Goal: Task Accomplishment & Management: Complete application form

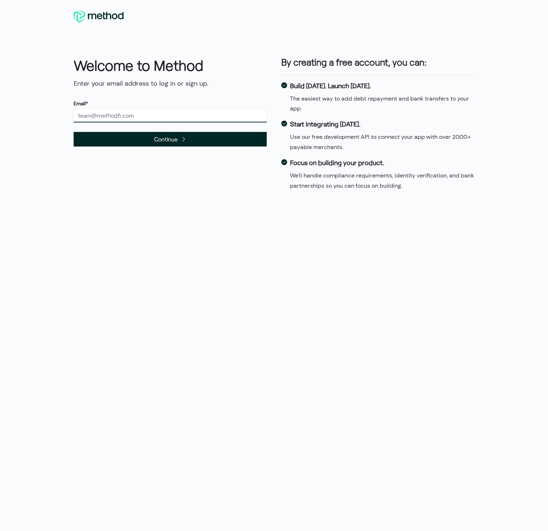
click at [130, 114] on input "text" at bounding box center [170, 116] width 193 height 14
click at [237, 50] on div "Welcome to Method Enter your email address to log in or sign up. Email* Continu…" at bounding box center [273, 126] width 415 height 156
click at [107, 119] on input "text" at bounding box center [170, 116] width 193 height 14
type input "james.denue@gmail.com"
click at [126, 138] on span "Continue" at bounding box center [170, 138] width 193 height 15
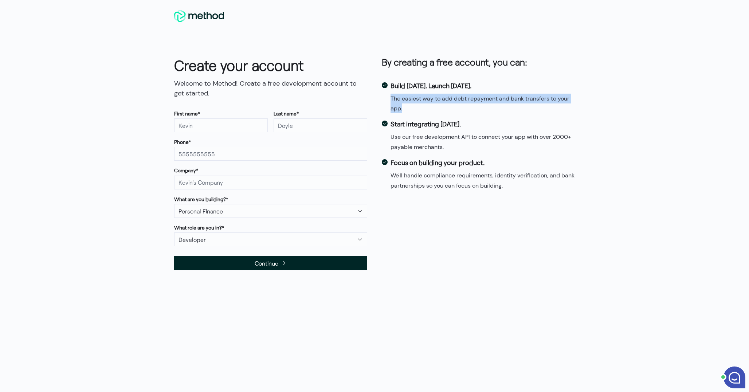
drag, startPoint x: 397, startPoint y: 101, endPoint x: 418, endPoint y: 109, distance: 23.4
click at [418, 109] on div "Build [DATE]. Launch [DATE]. The easiest way to add debt repayment and bank tra…" at bounding box center [478, 97] width 196 height 36
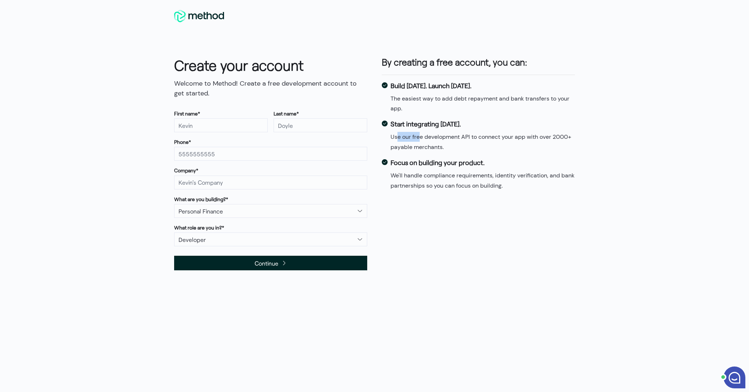
drag, startPoint x: 401, startPoint y: 137, endPoint x: 434, endPoint y: 141, distance: 33.1
click at [431, 141] on dd "Use our free development API to connect your app with over 2000+ payable mercha…" at bounding box center [482, 142] width 184 height 20
click at [452, 133] on dd "Use our free development API to connect your app with over 2000+ payable mercha…" at bounding box center [482, 142] width 184 height 20
click at [451, 133] on dd "Use our free development API to connect your app with over 2000+ payable mercha…" at bounding box center [482, 142] width 184 height 20
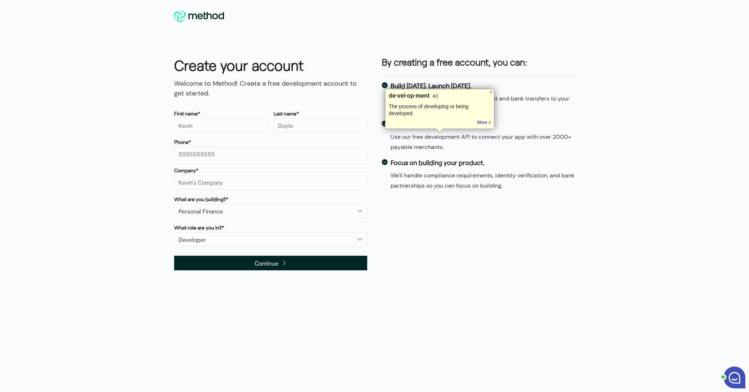
click at [433, 177] on dd "We'll handle compliance requirements, identity verification, and bank partnersh…" at bounding box center [482, 180] width 184 height 20
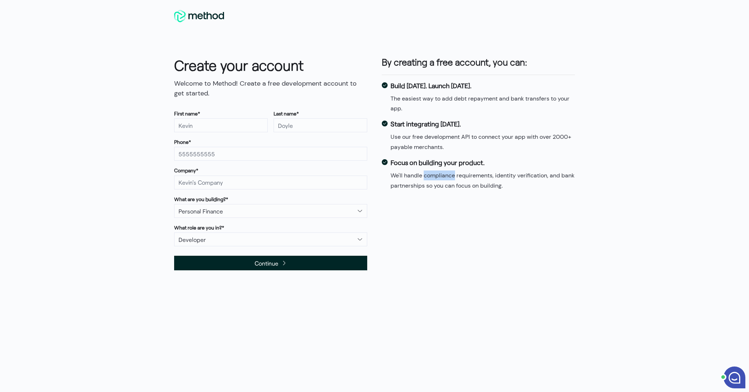
click at [433, 177] on dd "We'll handle compliance requirements, identity verification, and bank partnersh…" at bounding box center [482, 180] width 184 height 20
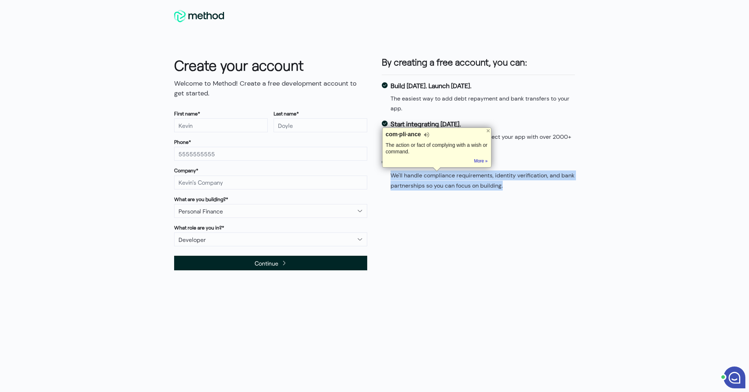
drag, startPoint x: 433, startPoint y: 177, endPoint x: 437, endPoint y: 178, distance: 4.1
click at [434, 177] on dd "We'll handle compliance requirements, identity verification, and bank partnersh…" at bounding box center [482, 180] width 184 height 20
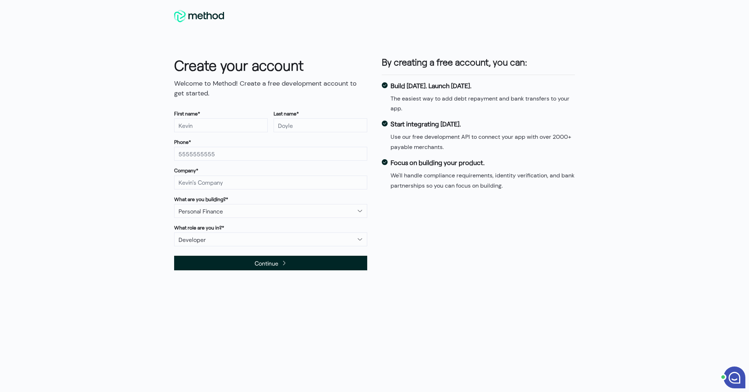
click at [509, 180] on dd "We'll handle compliance requirements, identity verification, and bank partnersh…" at bounding box center [482, 180] width 184 height 20
click at [458, 188] on dd "We'll handle compliance requirements, identity verification, and bank partnersh…" at bounding box center [482, 180] width 184 height 20
drag, startPoint x: 527, startPoint y: 188, endPoint x: 470, endPoint y: 173, distance: 58.4
click at [470, 173] on dd "We'll handle compliance requirements, identity verification, and bank partnersh…" at bounding box center [482, 180] width 184 height 20
click at [471, 173] on dd "We'll handle compliance requirements, identity verification, and bank partnersh…" at bounding box center [482, 180] width 184 height 20
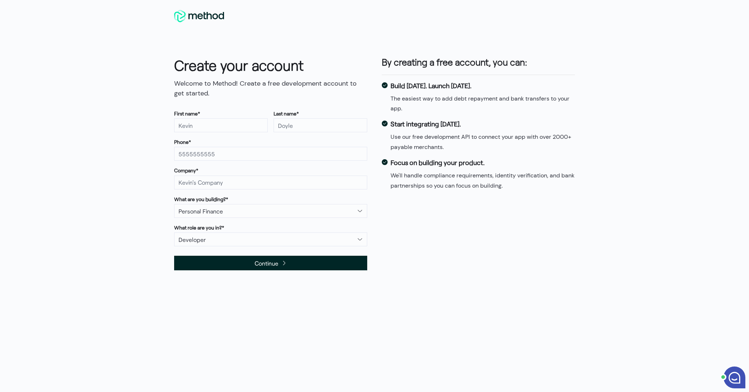
click at [211, 134] on div "First name* Last name*" at bounding box center [270, 121] width 199 height 28
click at [212, 127] on input "text" at bounding box center [221, 125] width 94 height 14
type input "[PERSON_NAME]"
type input "Denue"
type input "5164041211"
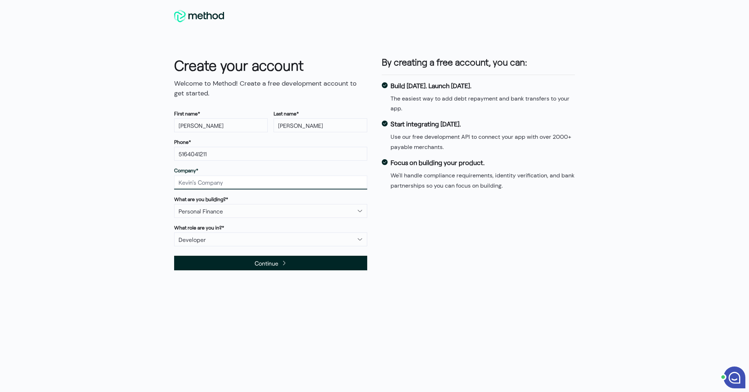
click at [205, 181] on input "text" at bounding box center [270, 183] width 193 height 14
type input "james"
click at [223, 237] on select "Developer Customer Support Product Manager Other" at bounding box center [270, 239] width 193 height 14
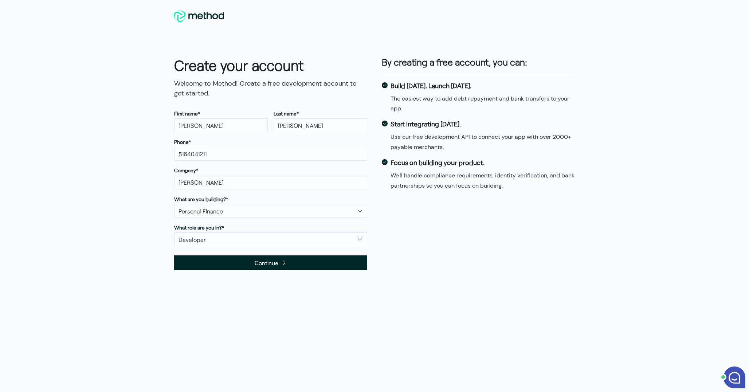
click at [269, 266] on span "Continue" at bounding box center [267, 263] width 24 height 10
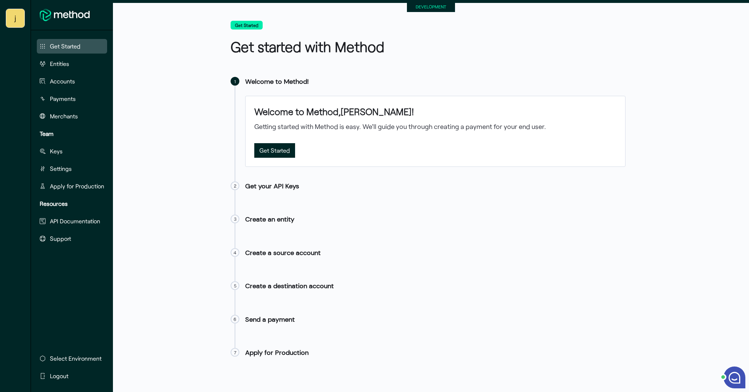
click at [428, 9] on small "DEVELOPMENT" at bounding box center [431, 6] width 31 height 5
click at [71, 66] on button "Entities" at bounding box center [72, 63] width 70 height 15
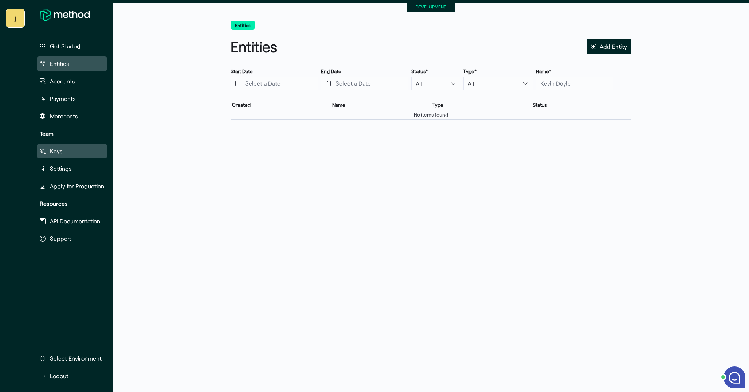
click at [72, 150] on button "Keys" at bounding box center [72, 151] width 70 height 15
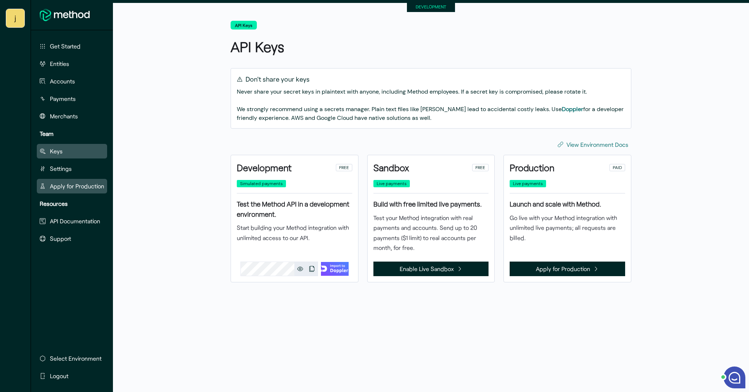
click at [77, 186] on span "Apply for Production" at bounding box center [77, 186] width 54 height 9
